Goal: Find specific page/section: Find specific page/section

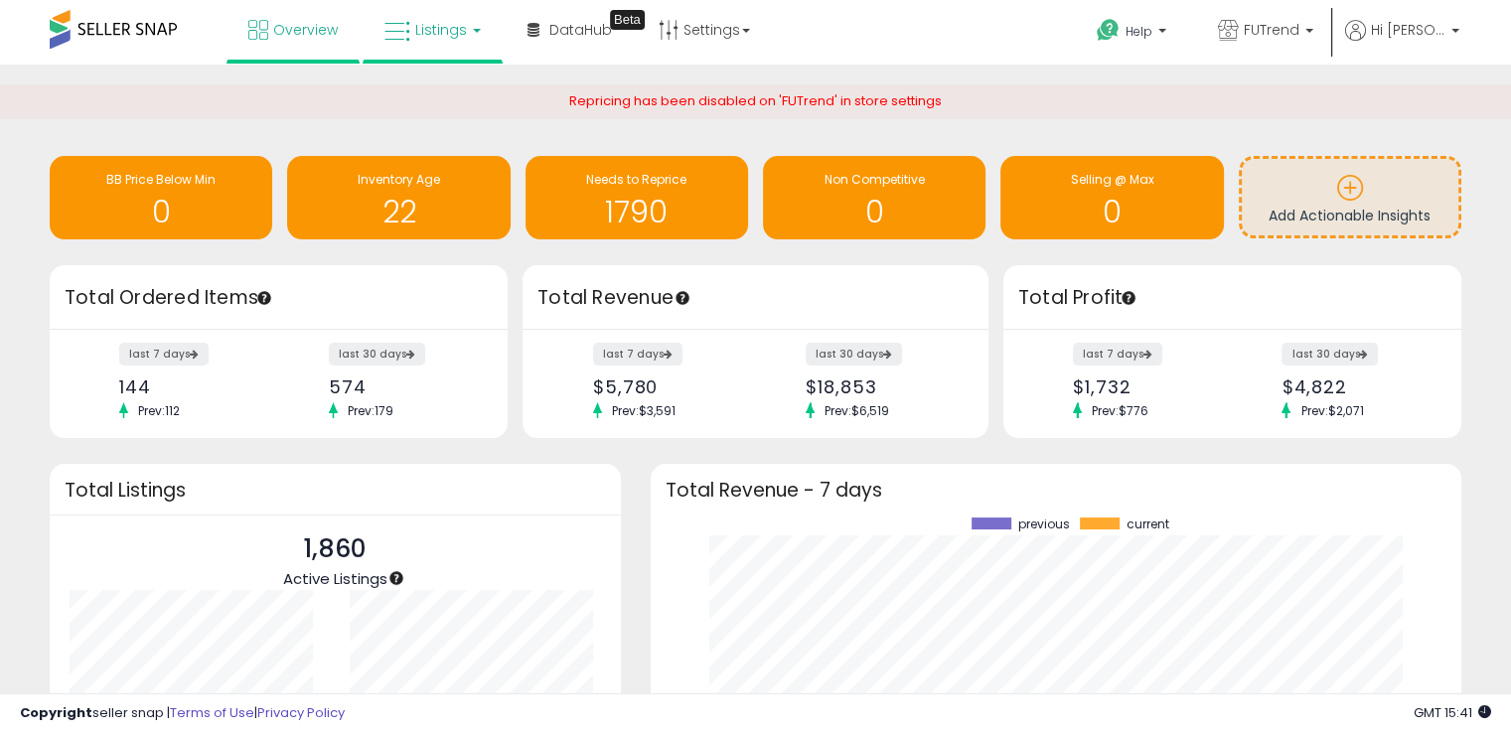
click at [433, 31] on span "Listings" at bounding box center [441, 30] width 52 height 20
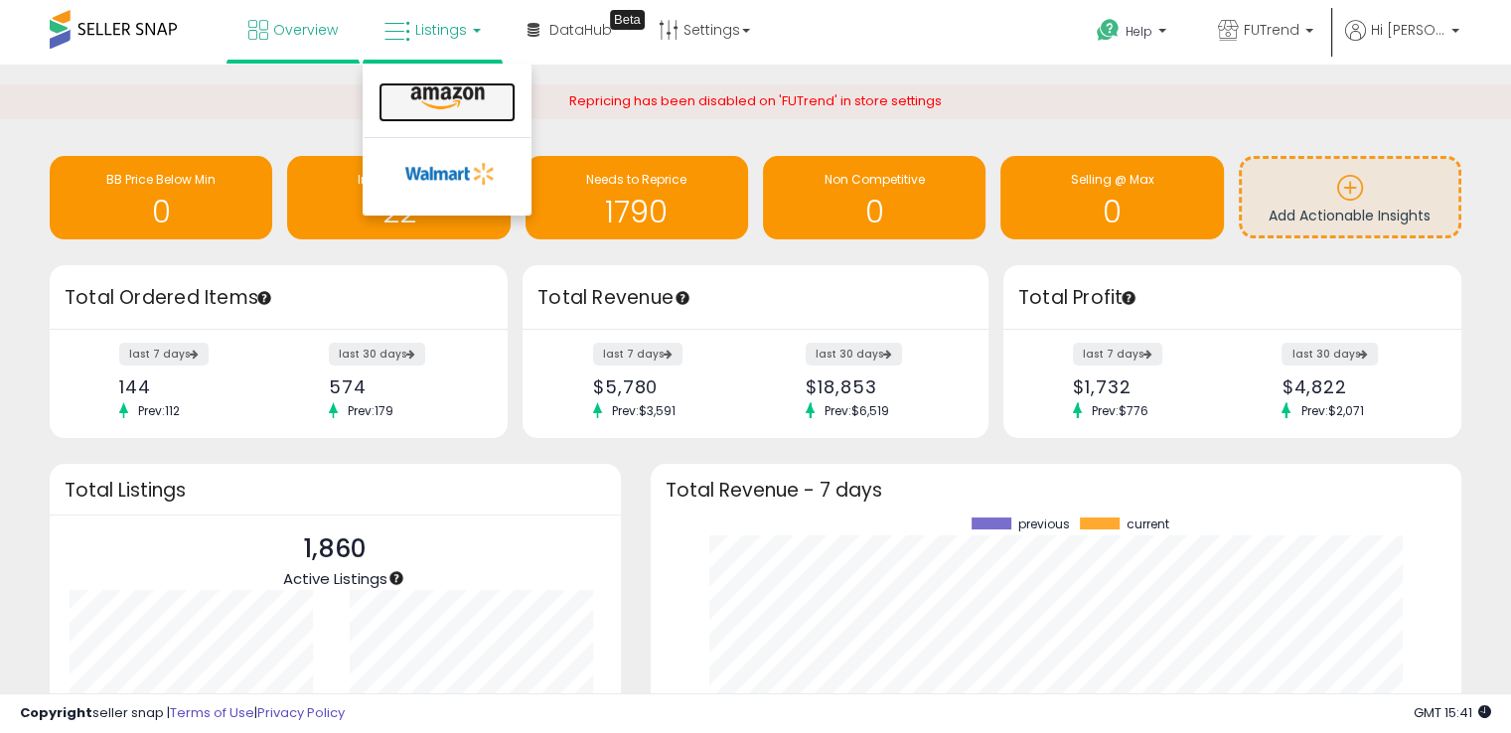
click at [455, 89] on icon at bounding box center [447, 98] width 86 height 26
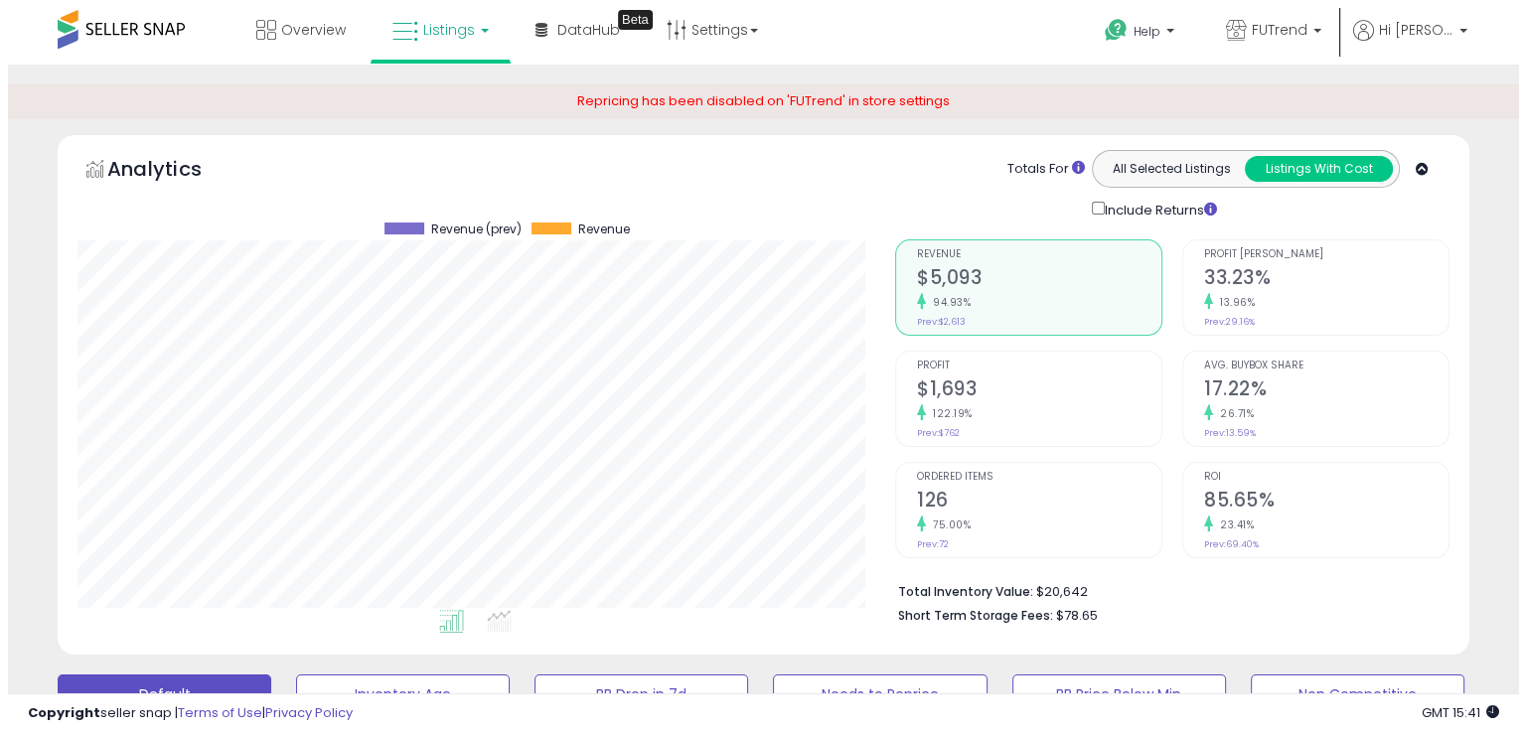
scroll to position [397, 0]
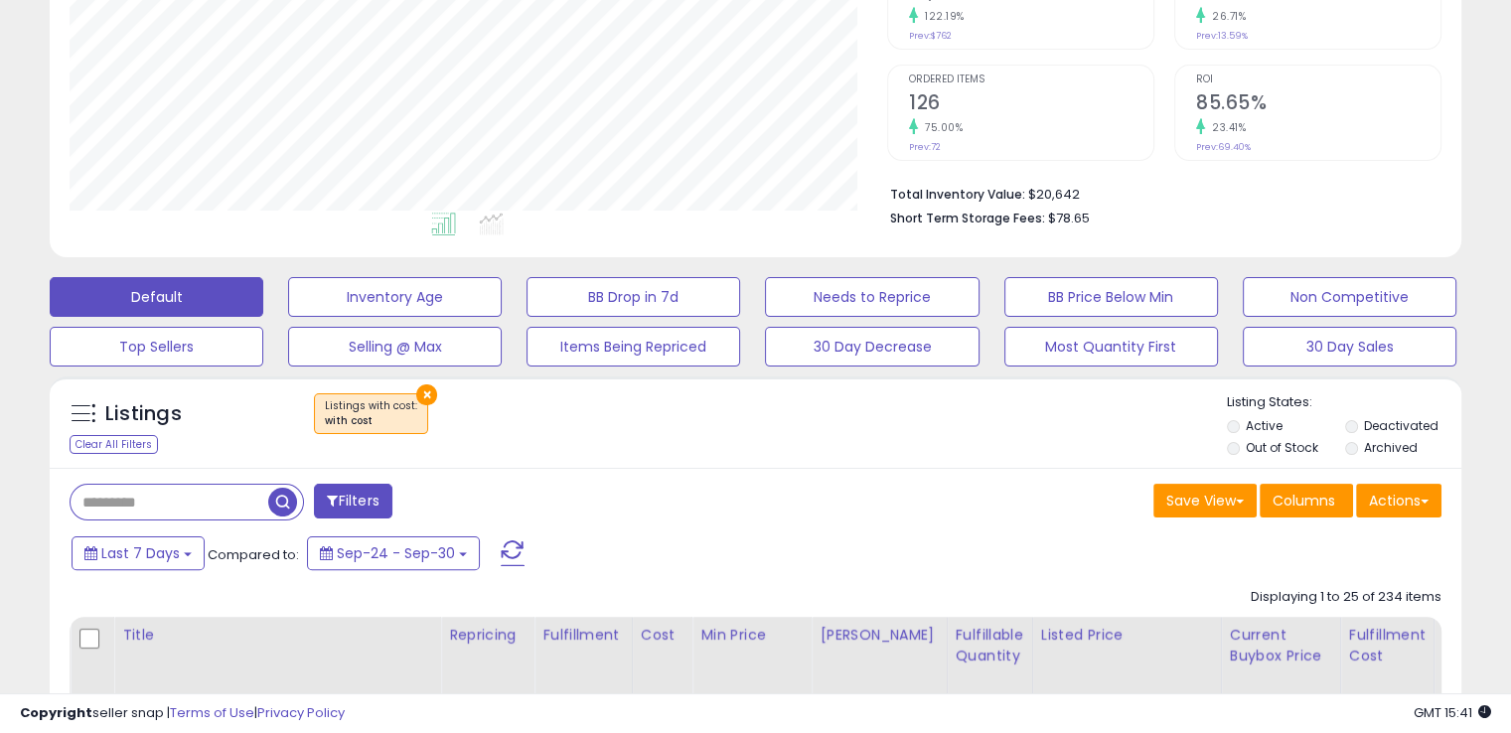
click at [220, 499] on input "text" at bounding box center [170, 502] width 198 height 35
type input "********"
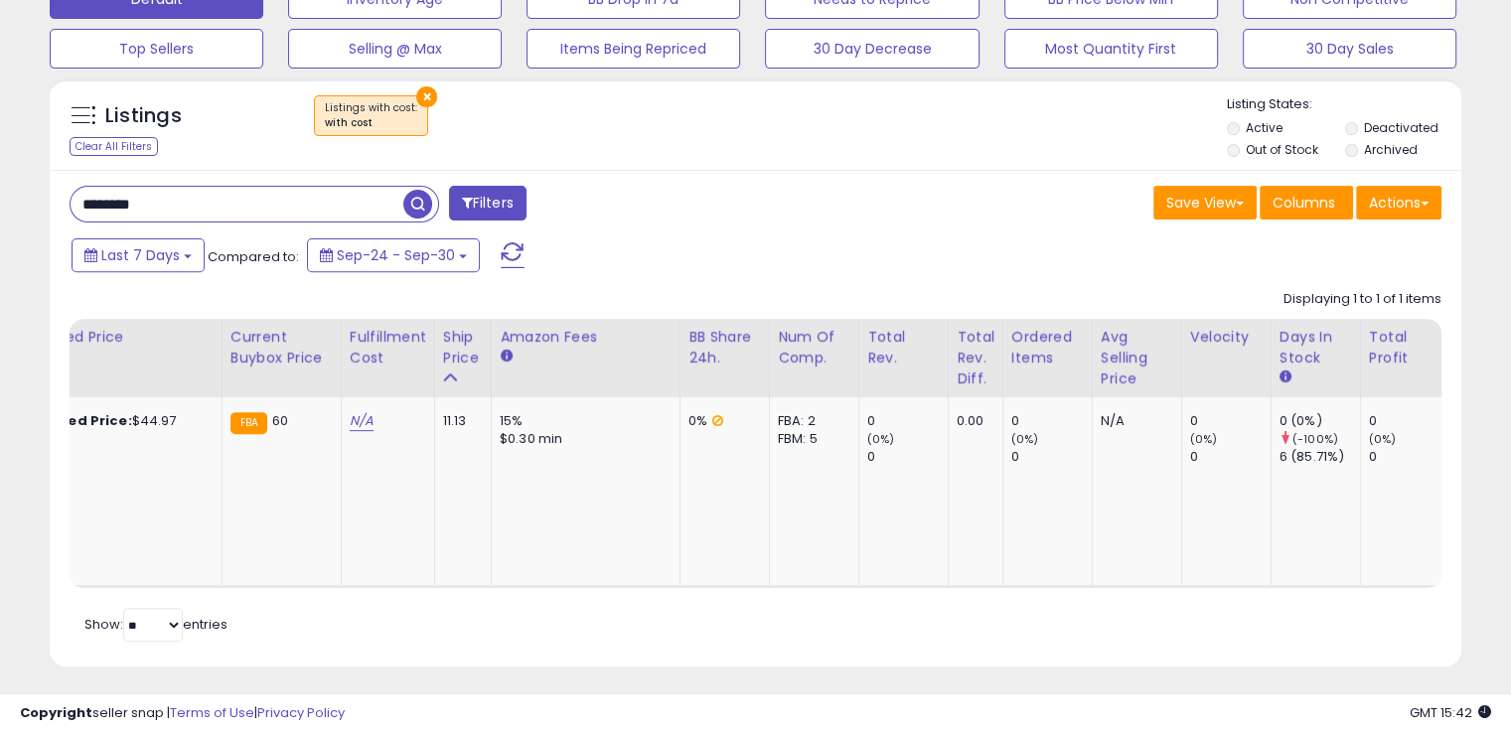
scroll to position [0, 999]
